Goal: Obtain resource: Obtain resource

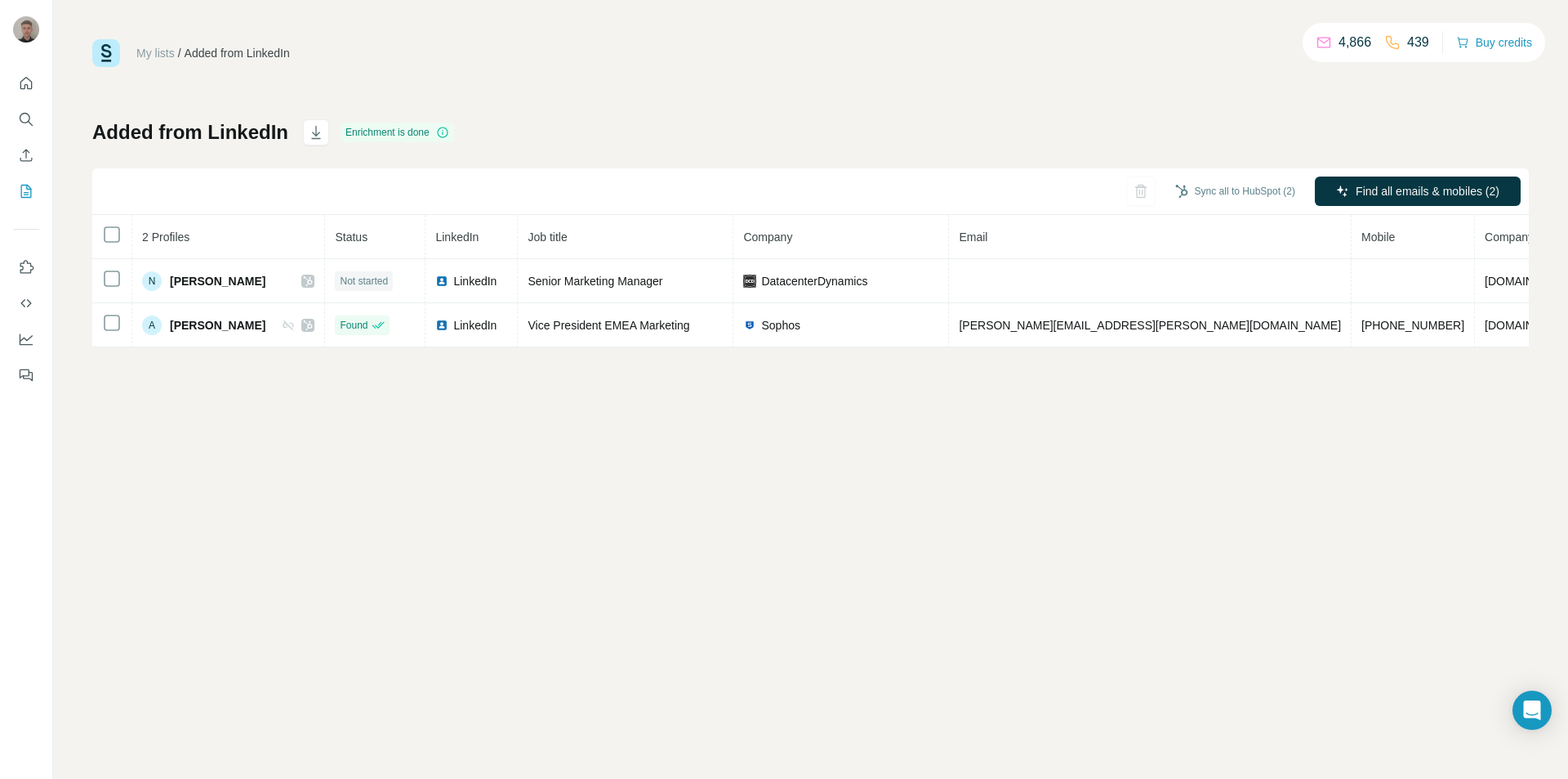
scroll to position [0, 12]
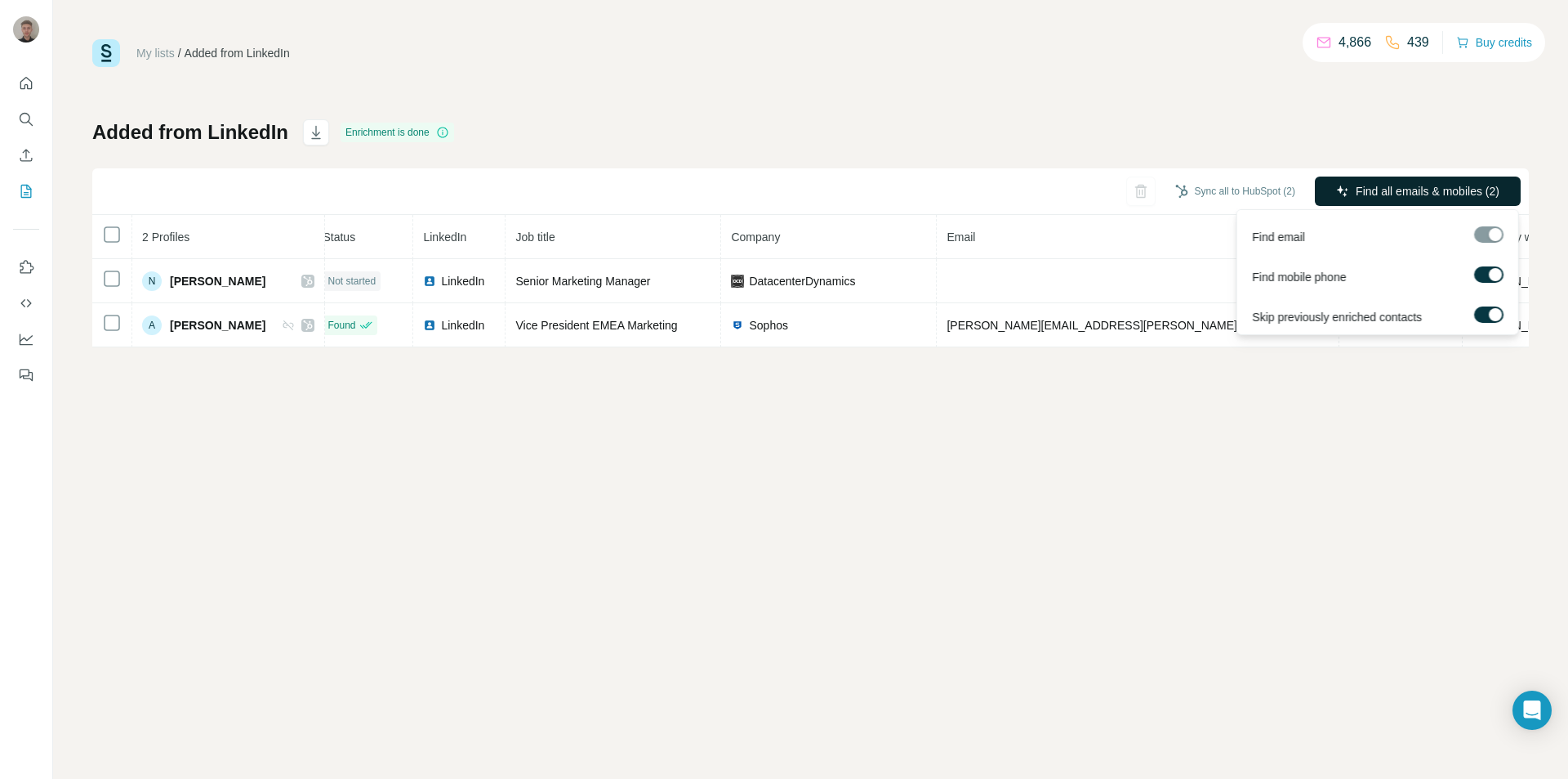
click at [1368, 193] on span "Find all emails & mobiles (2)" at bounding box center [1427, 191] width 144 height 16
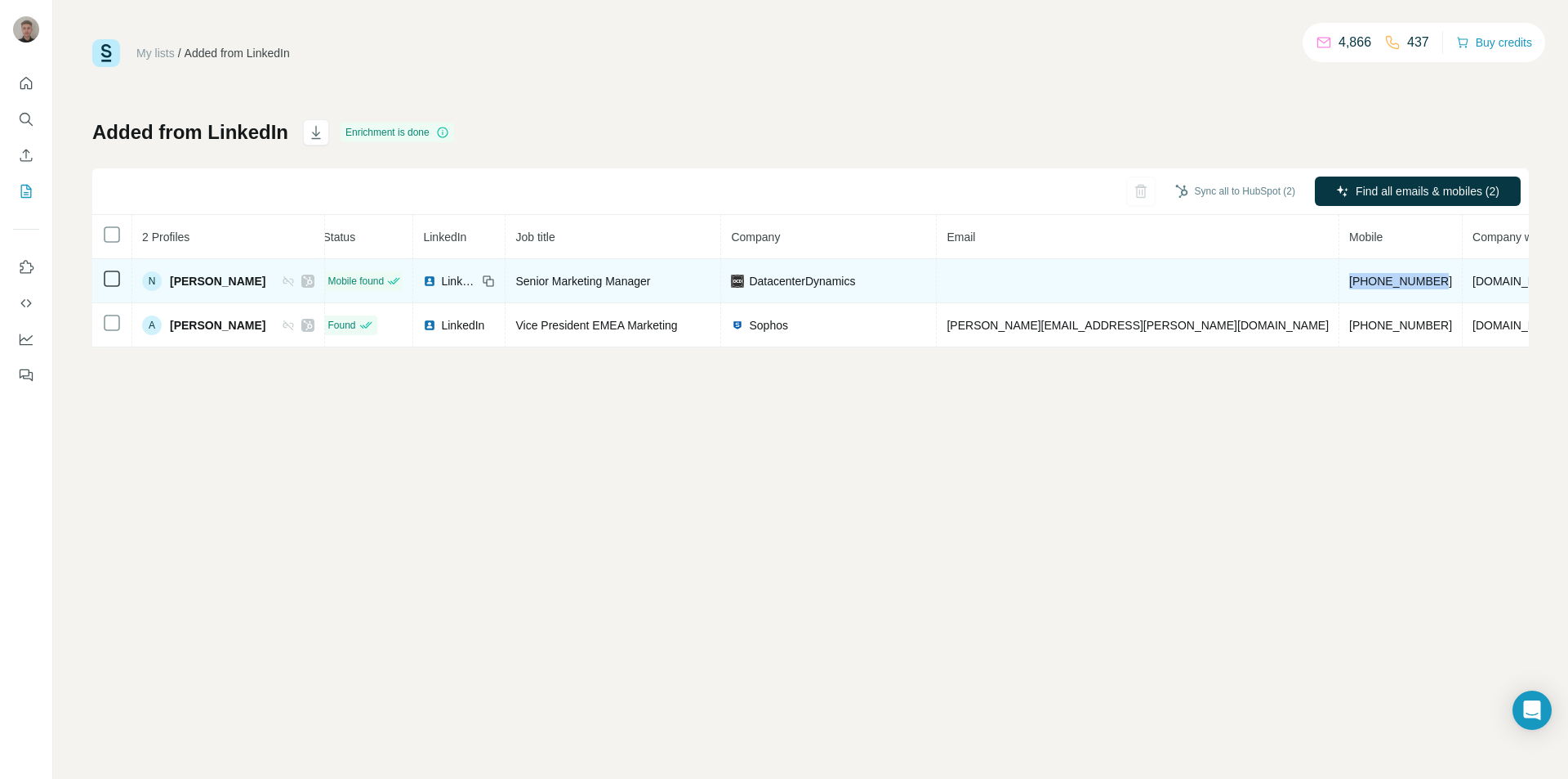
drag, startPoint x: 1201, startPoint y: 275, endPoint x: 1094, endPoint y: 288, distance: 107.8
click at [1340, 288] on td "[PHONE_NUMBER]" at bounding box center [1401, 281] width 123 height 44
copy span "[PHONE_NUMBER]"
click at [1349, 280] on span "[PHONE_NUMBER]" at bounding box center [1401, 281] width 103 height 13
click at [971, 277] on td at bounding box center [1138, 281] width 403 height 44
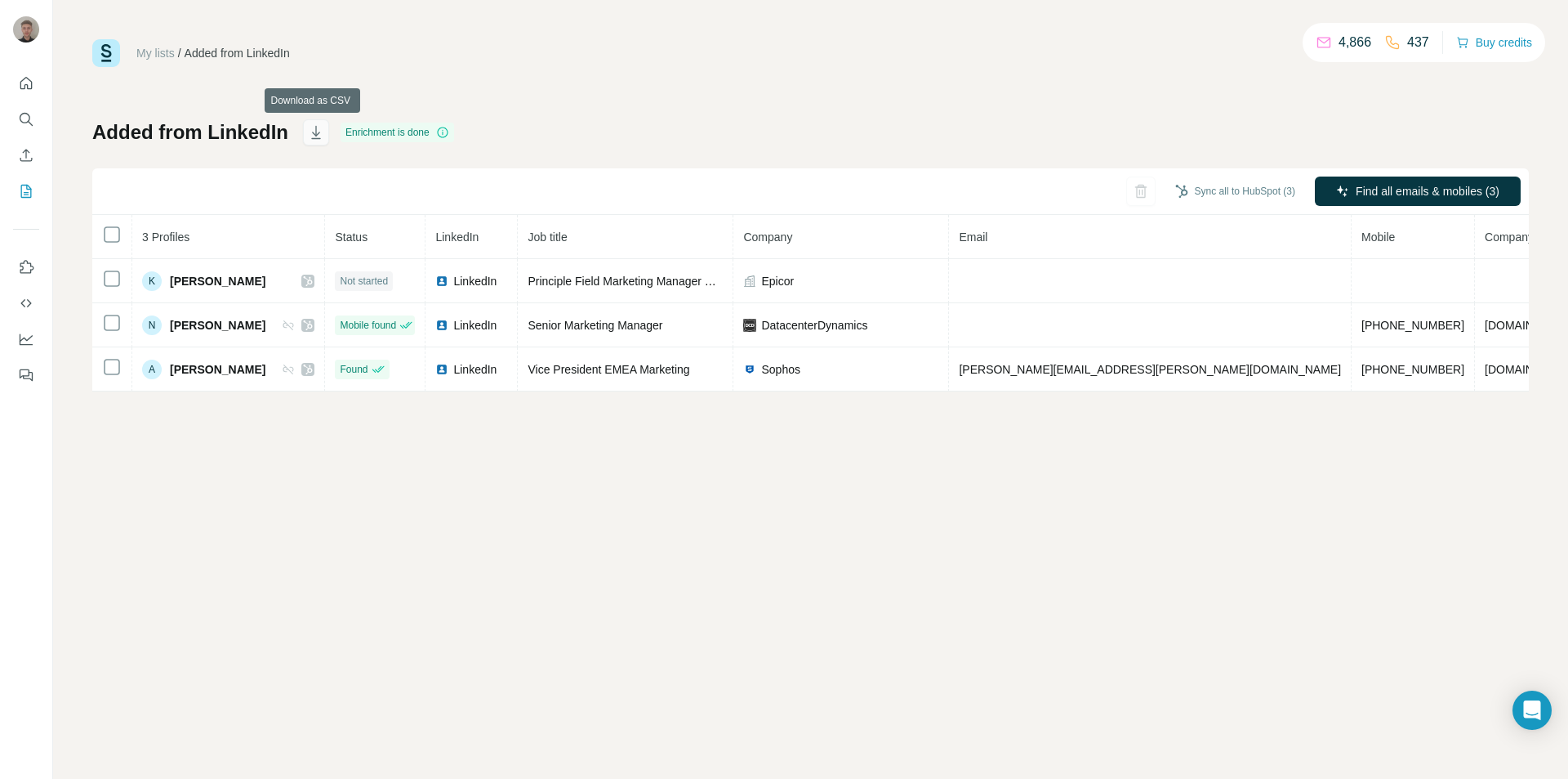
click at [310, 140] on icon "button" at bounding box center [316, 132] width 16 height 16
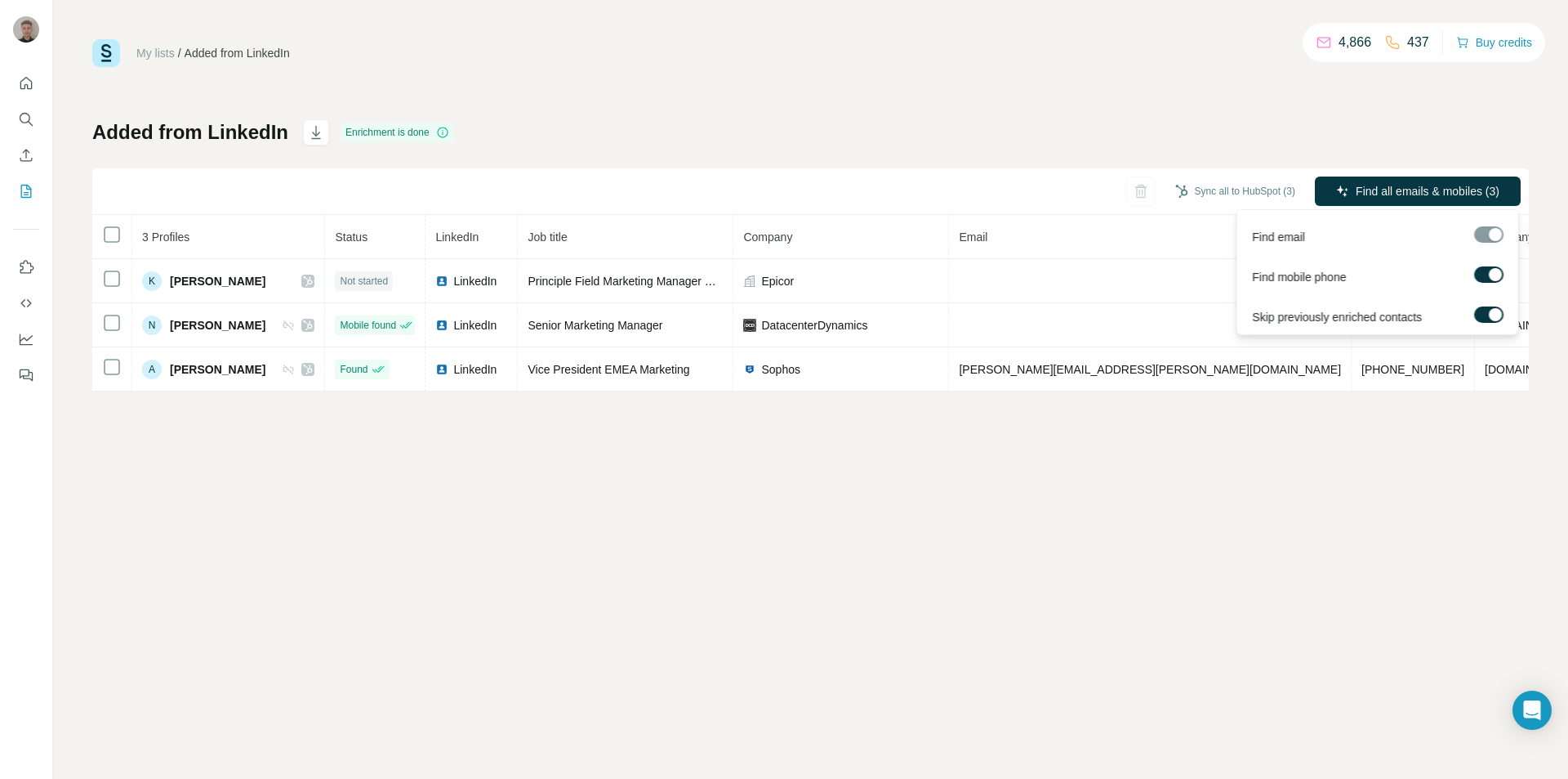
click at [1495, 234] on div at bounding box center [1488, 234] width 29 height 16
click at [1390, 191] on span "Find all emails & mobiles (3)" at bounding box center [1427, 191] width 144 height 16
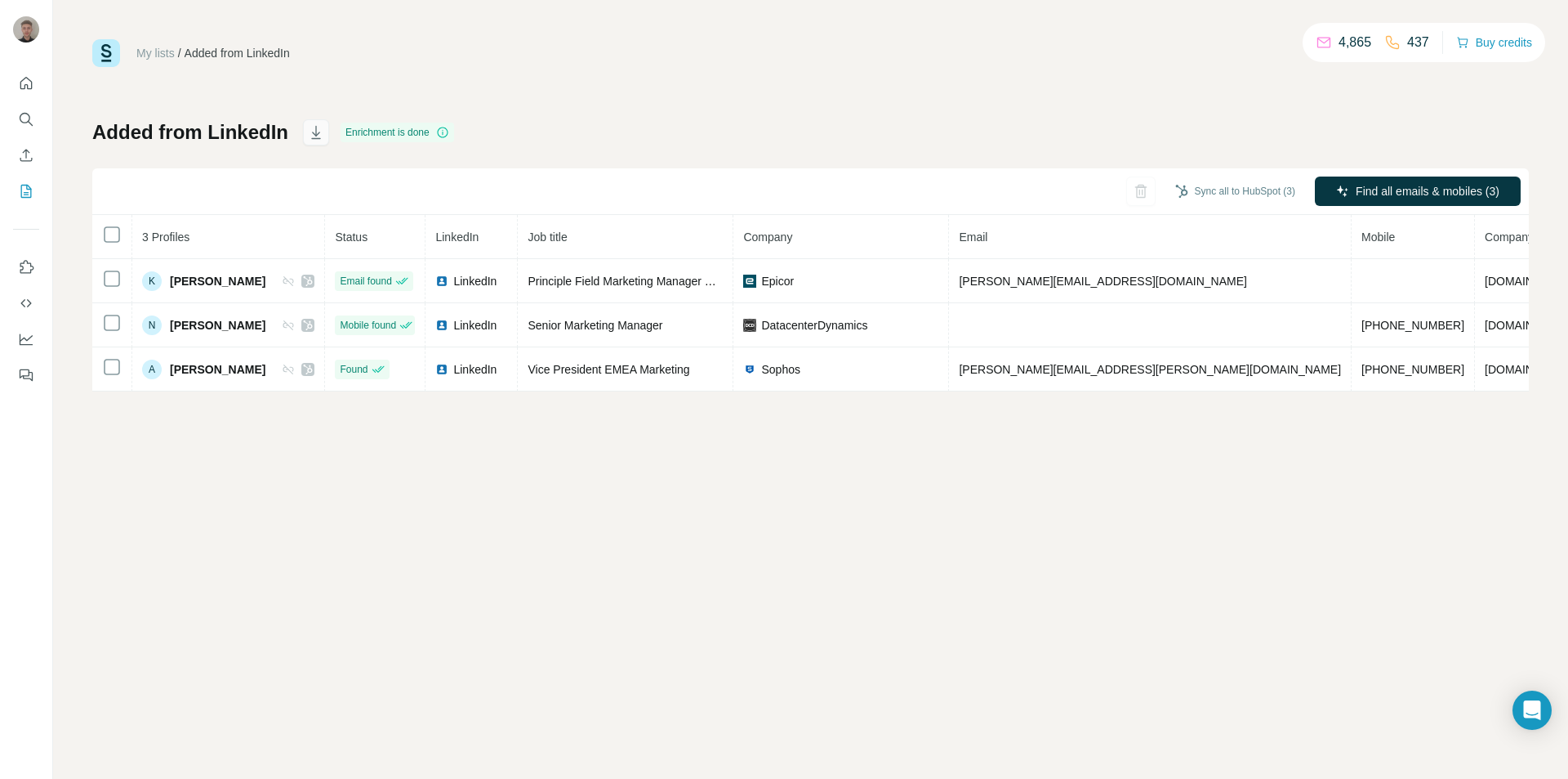
click at [319, 131] on icon "button" at bounding box center [316, 132] width 16 height 16
